Goal: Check status: Check status

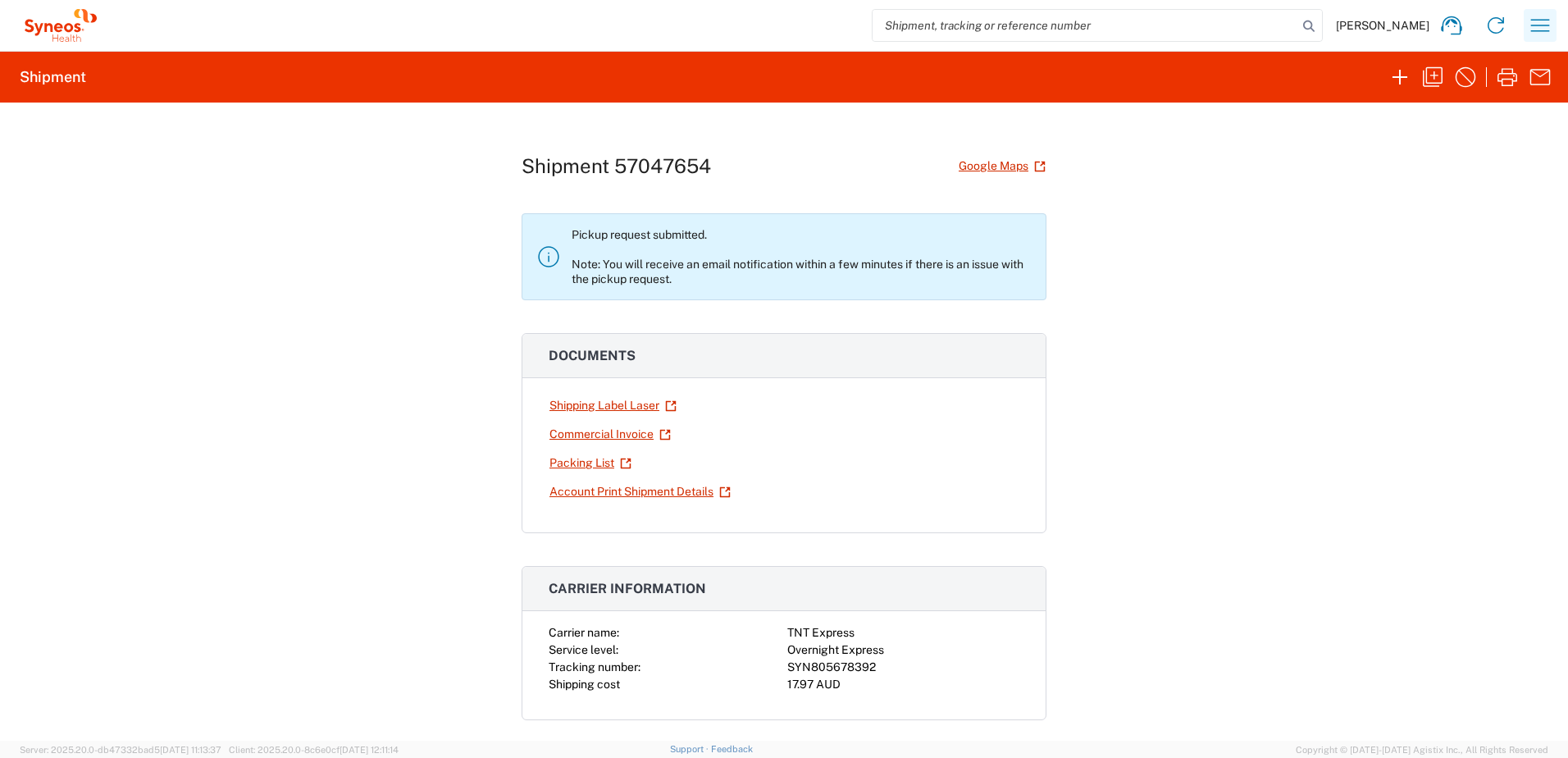
click at [1542, 30] on icon "button" at bounding box center [1540, 26] width 26 height 26
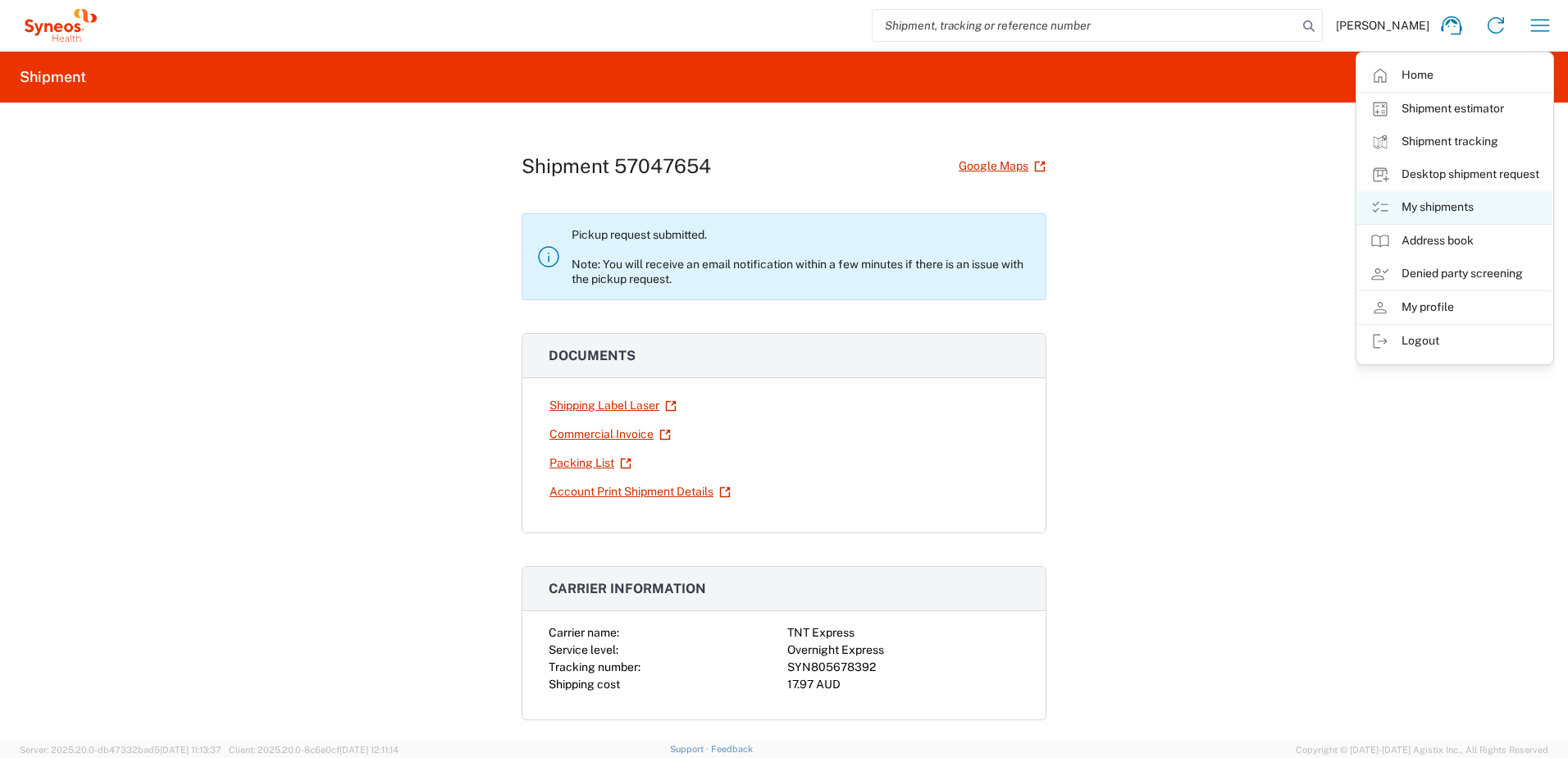
click at [1481, 204] on link "My shipments" at bounding box center [1455, 208] width 195 height 33
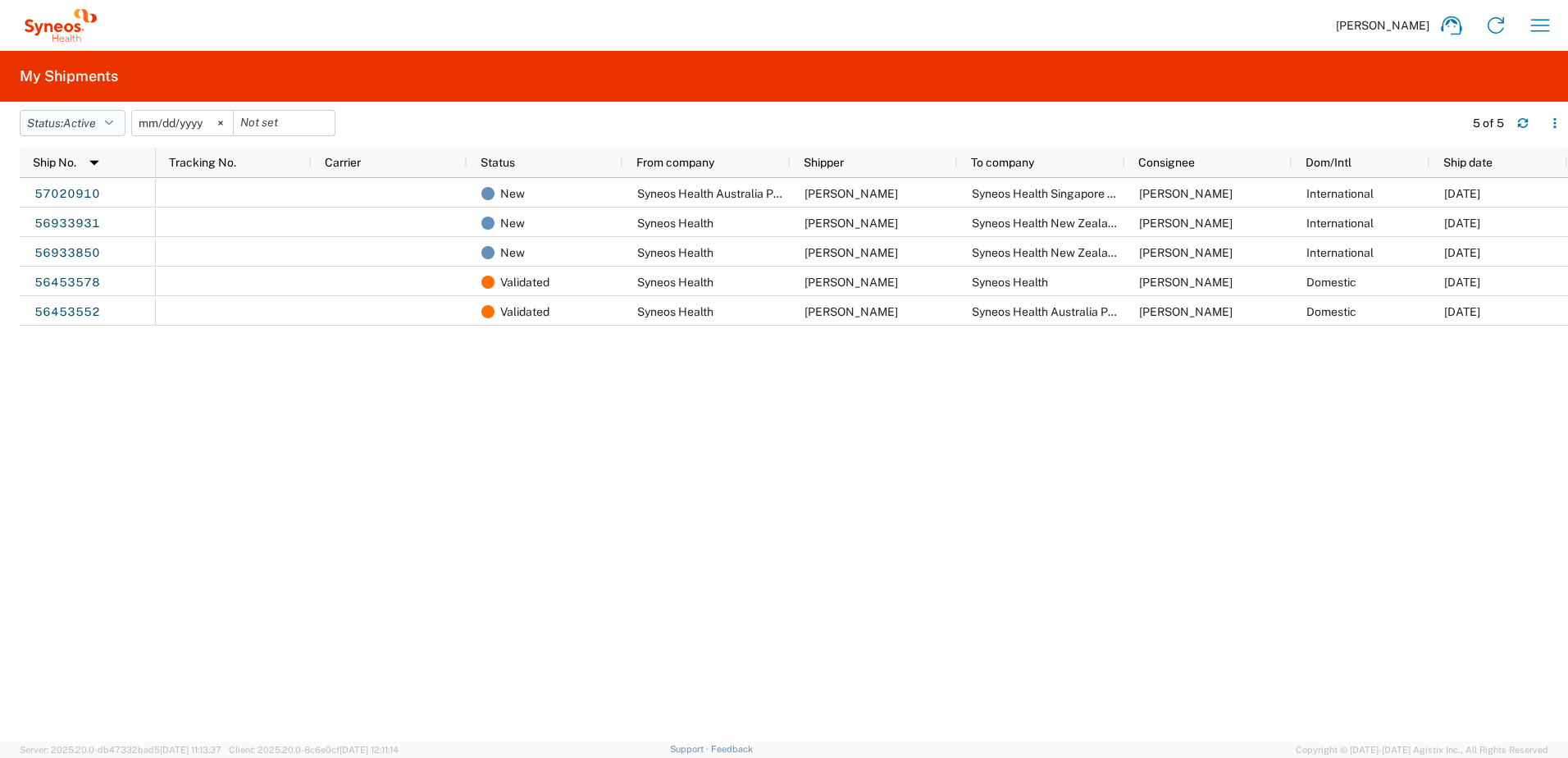
click at [120, 118] on button "Status: Active" at bounding box center [73, 123] width 106 height 26
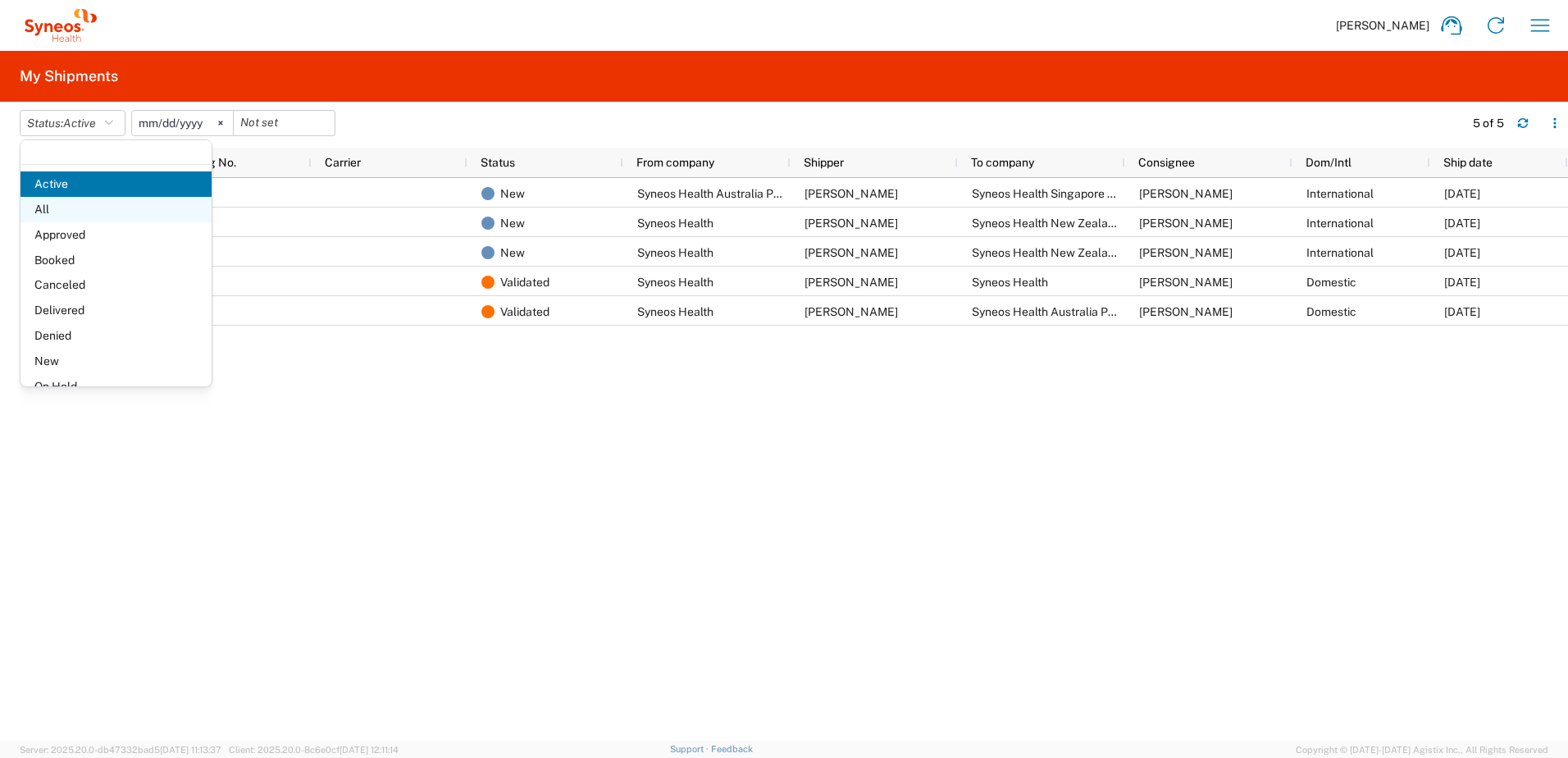
click at [79, 215] on span "All" at bounding box center [117, 210] width 191 height 26
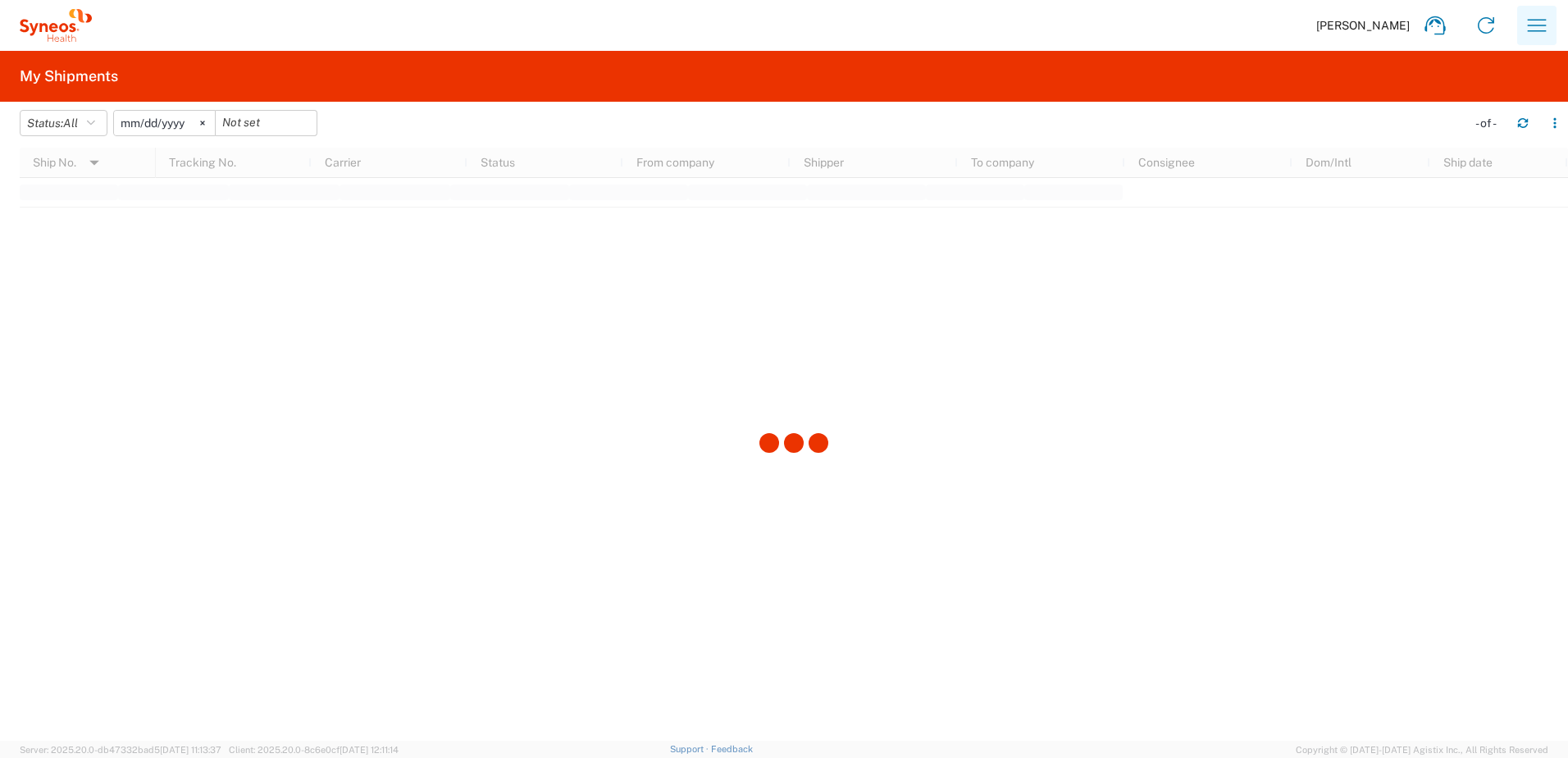
click at [1528, 32] on icon "button" at bounding box center [1537, 26] width 26 height 26
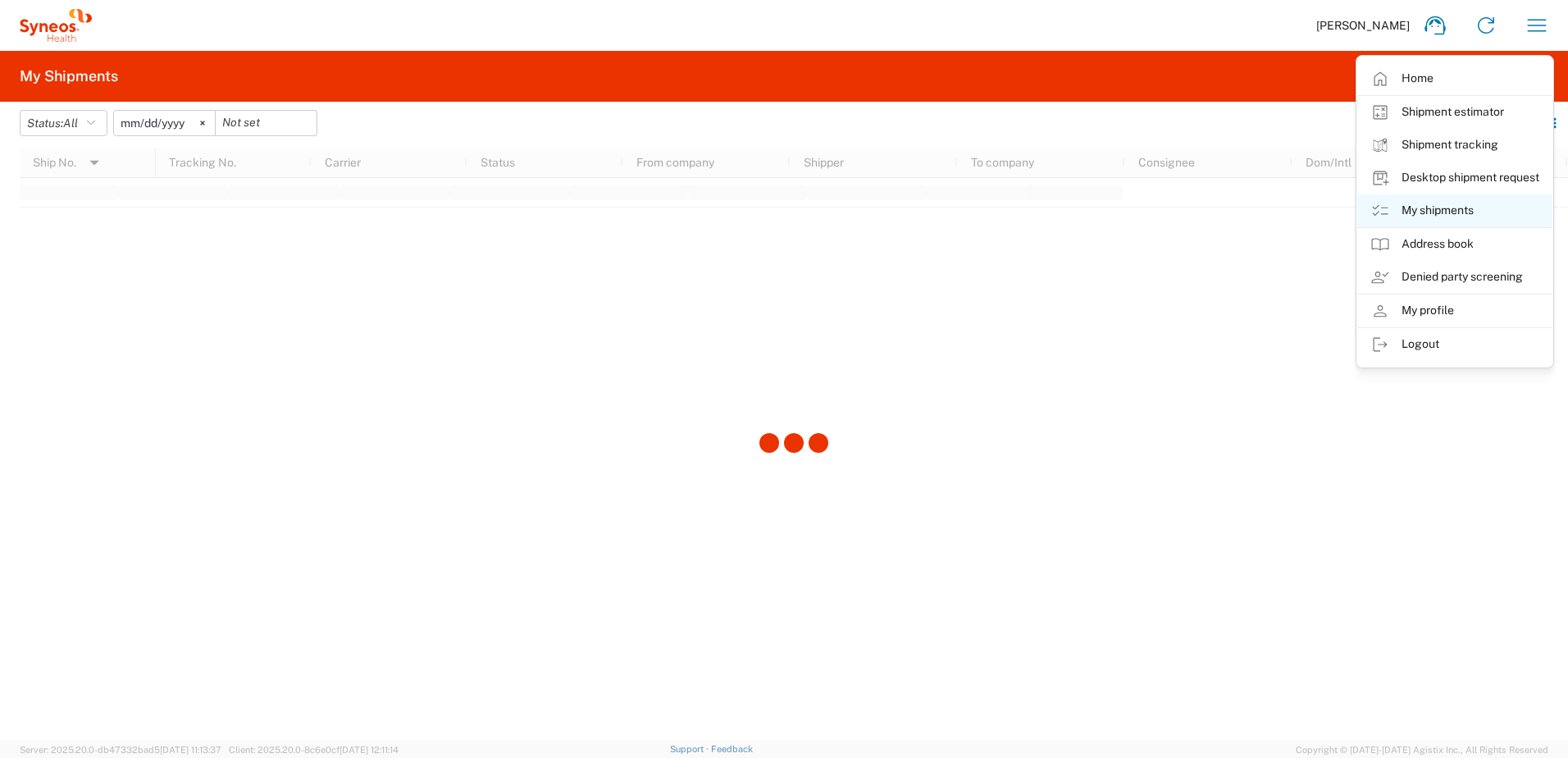
click at [1422, 200] on link "My shipments" at bounding box center [1455, 210] width 195 height 33
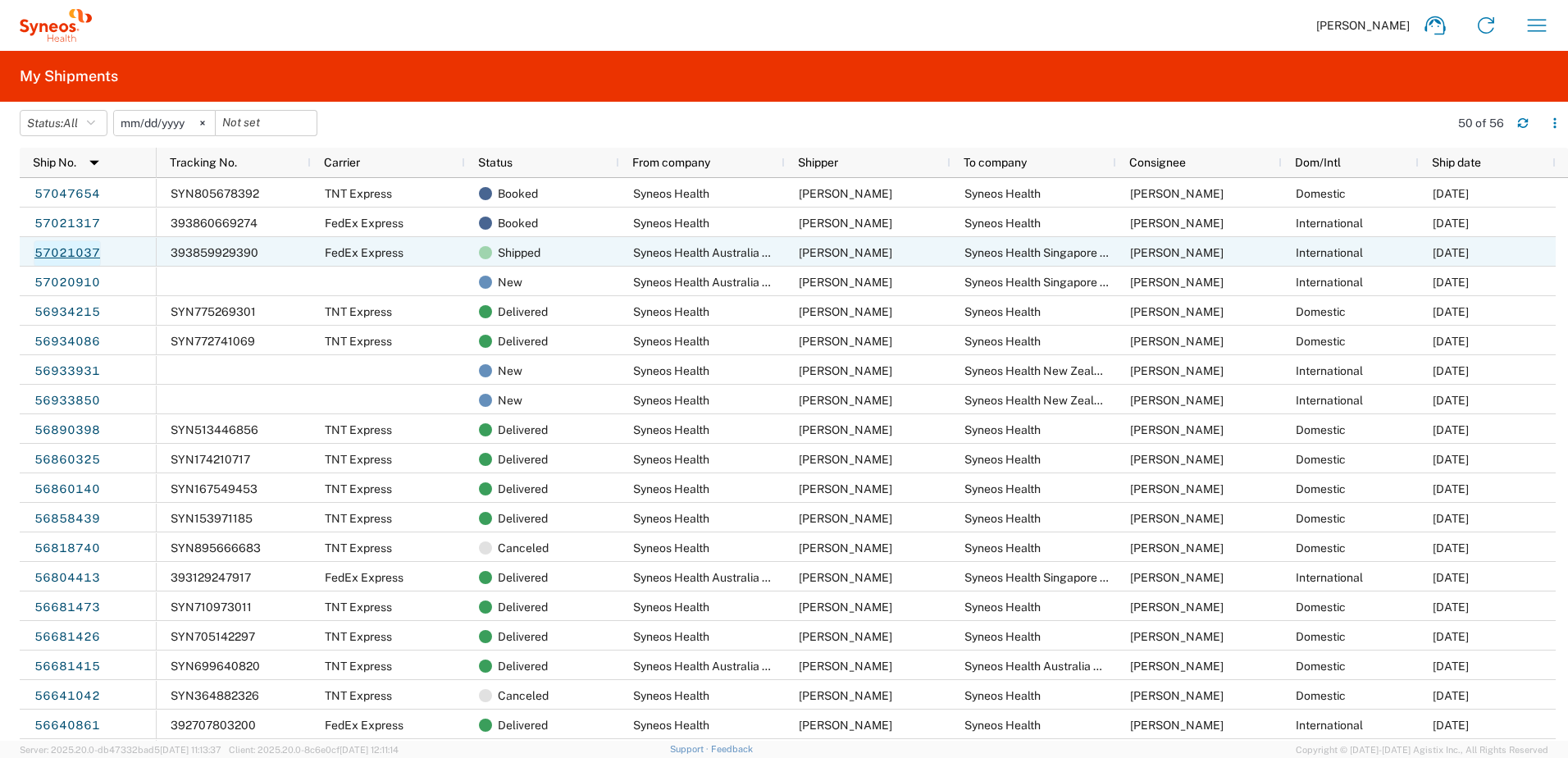
click at [77, 254] on link "57021037" at bounding box center [67, 253] width 67 height 26
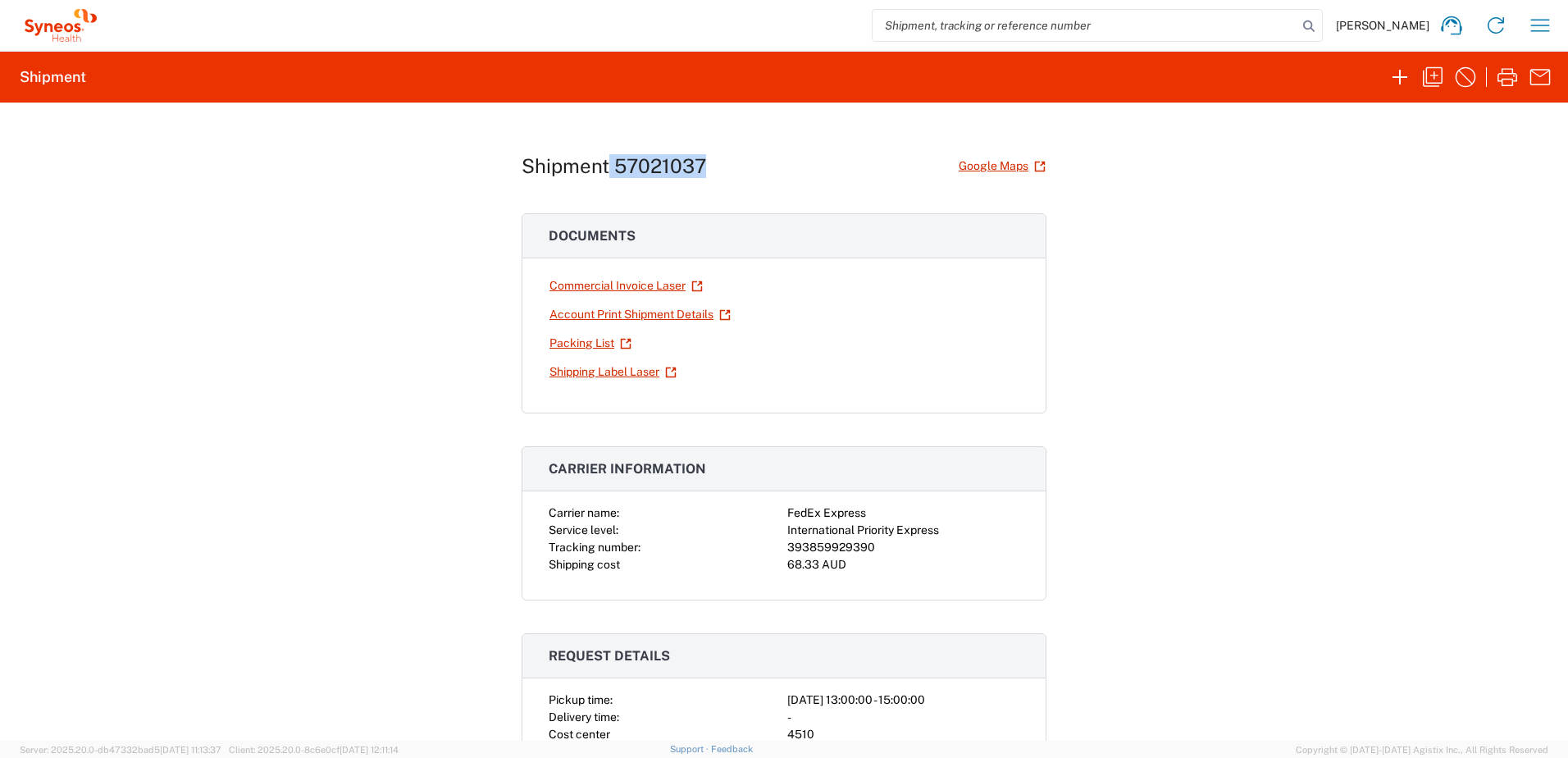
drag, startPoint x: 714, startPoint y: 164, endPoint x: 602, endPoint y: 167, distance: 112.0
click at [602, 167] on div "Shipment 57021037 Google Maps" at bounding box center [784, 167] width 525 height 29
copy h1 "57021037"
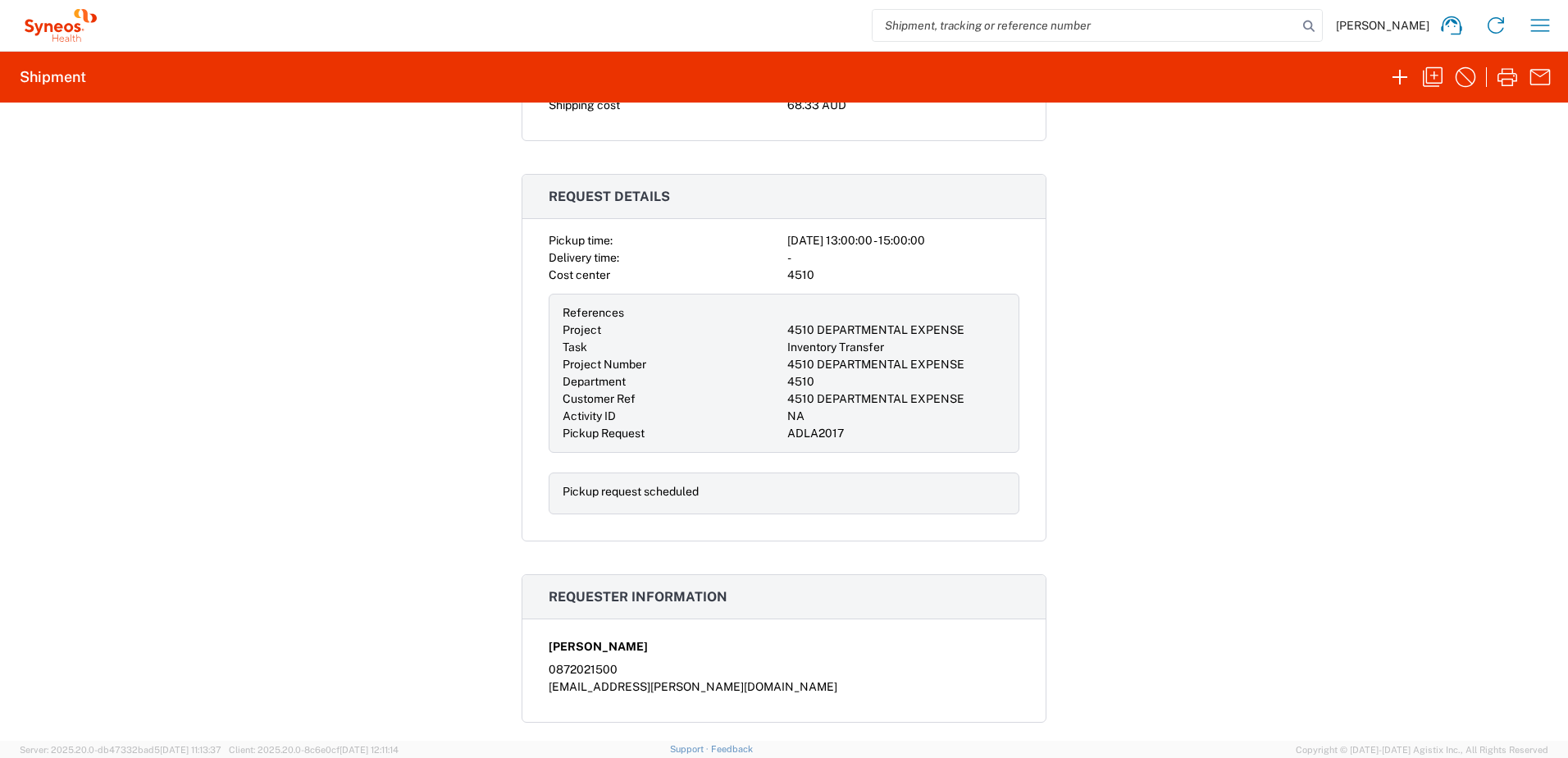
scroll to position [294, 0]
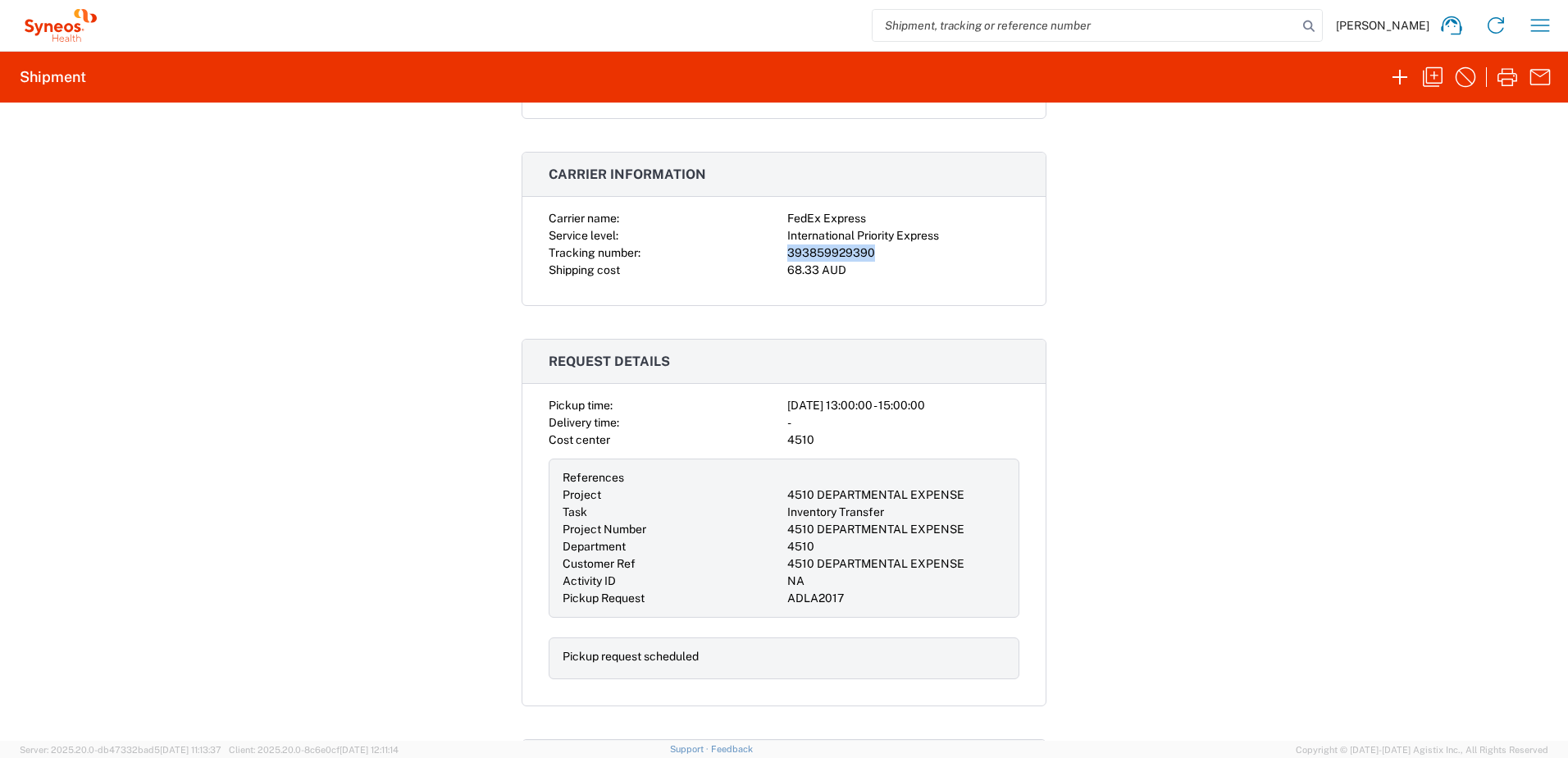
drag, startPoint x: 897, startPoint y: 251, endPoint x: 783, endPoint y: 256, distance: 114.1
click at [787, 256] on div "393859929390" at bounding box center [903, 252] width 232 height 17
copy div "393859929390"
